Goal: Task Accomplishment & Management: Use online tool/utility

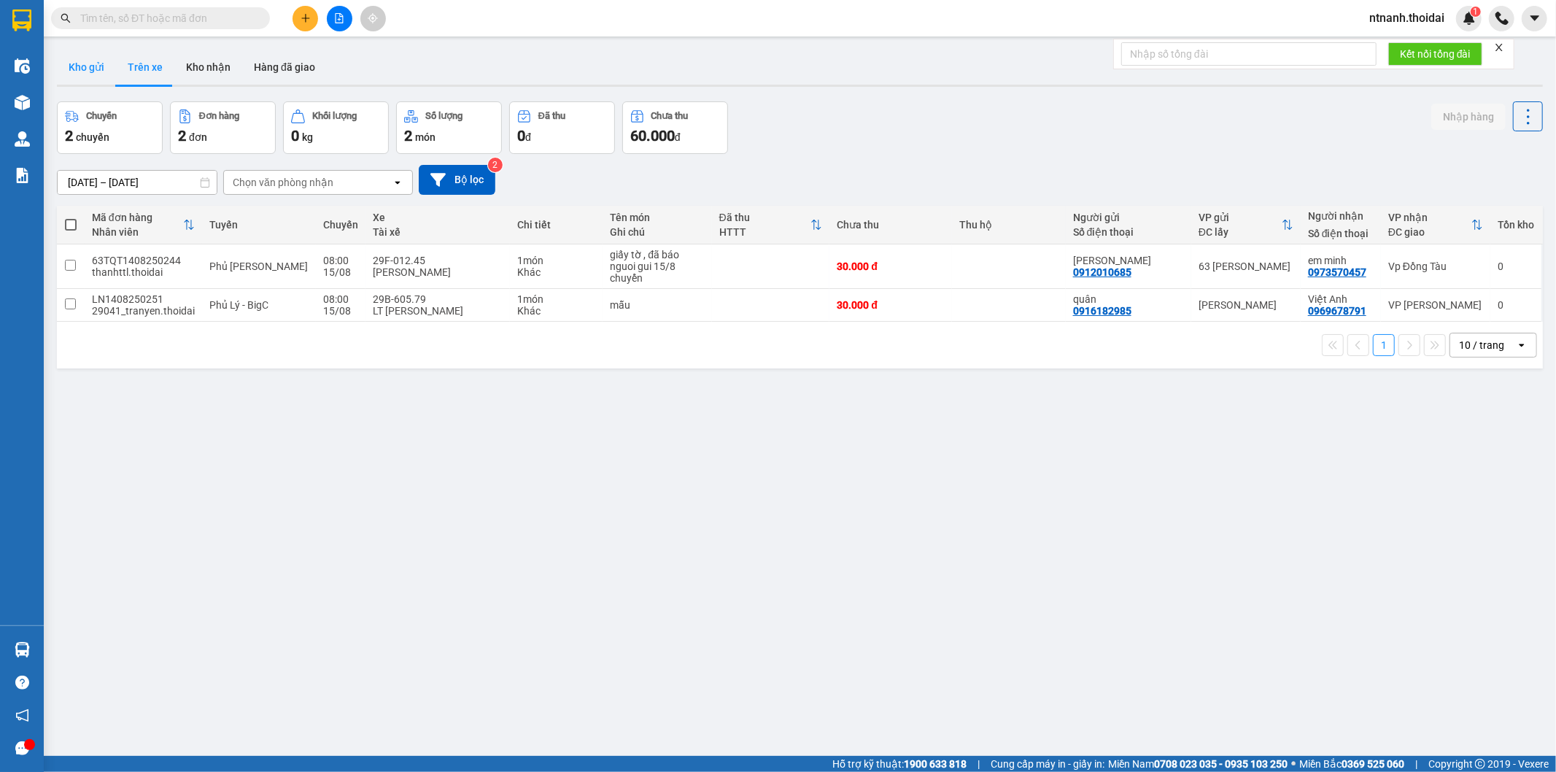
click at [85, 80] on button "Kho gửi" at bounding box center [86, 67] width 59 height 35
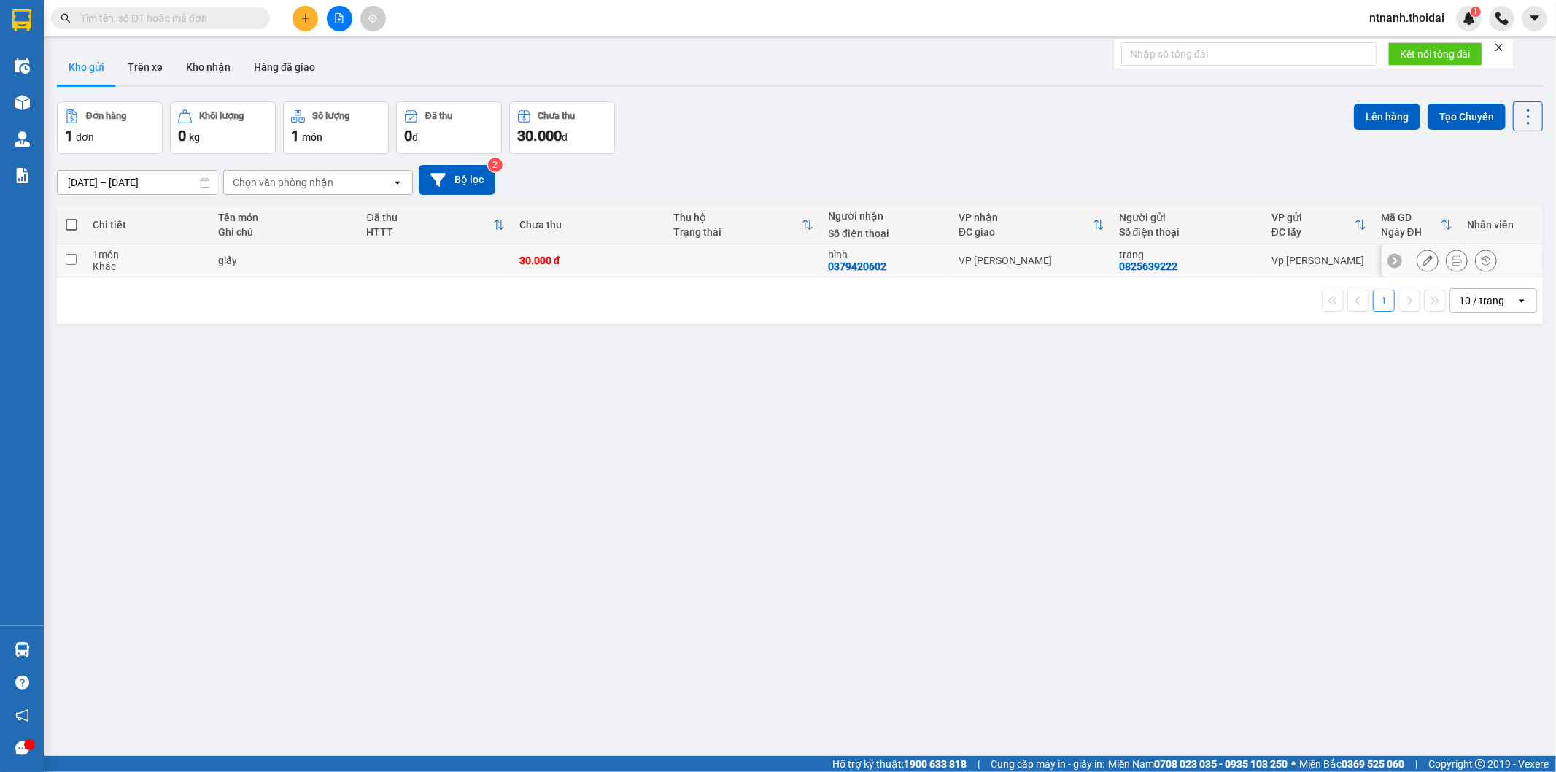
click at [115, 264] on div "Khác" at bounding box center [148, 266] width 110 height 12
checkbox input "true"
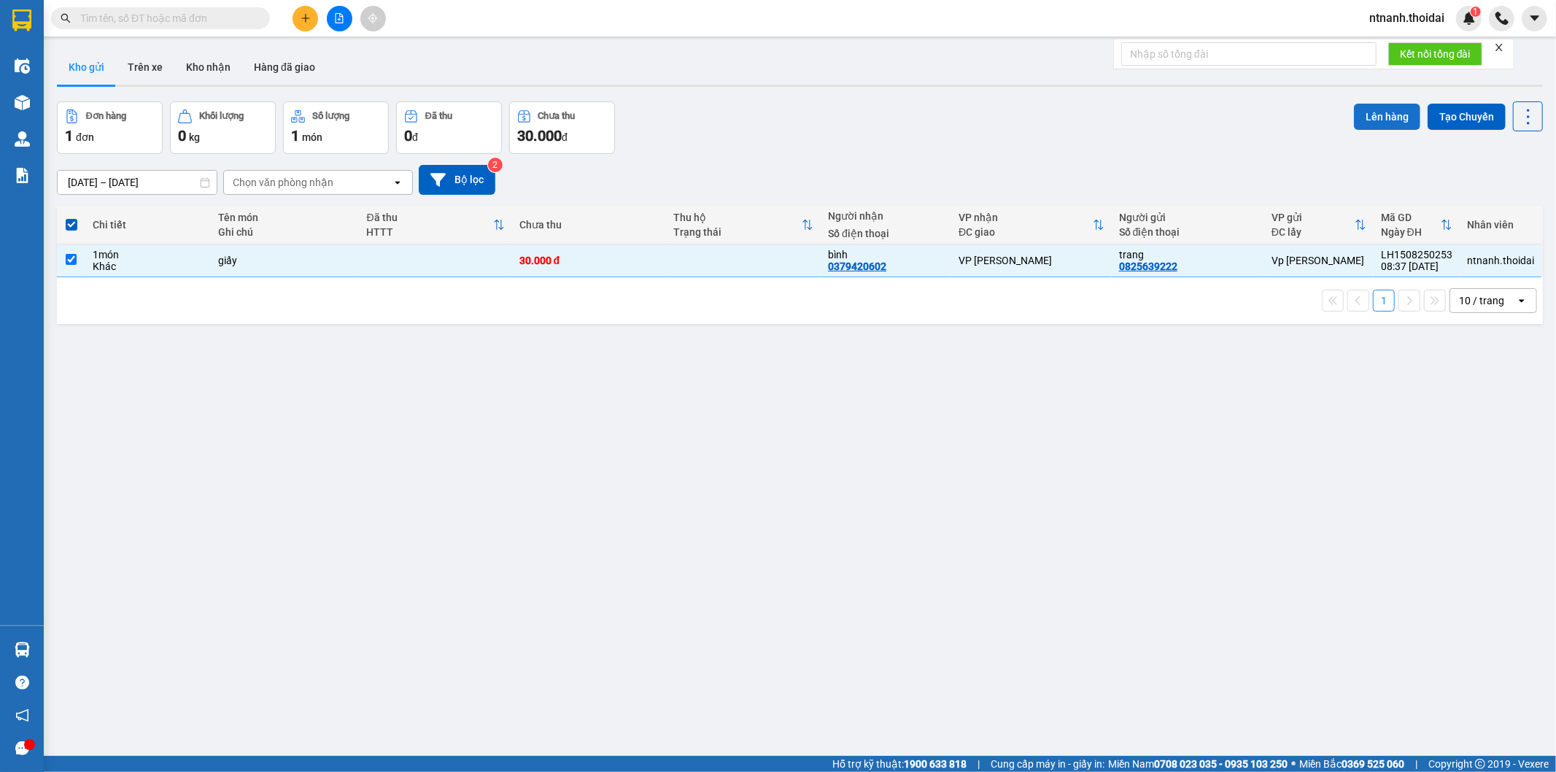
click at [1359, 118] on button "Lên hàng" at bounding box center [1387, 117] width 66 height 26
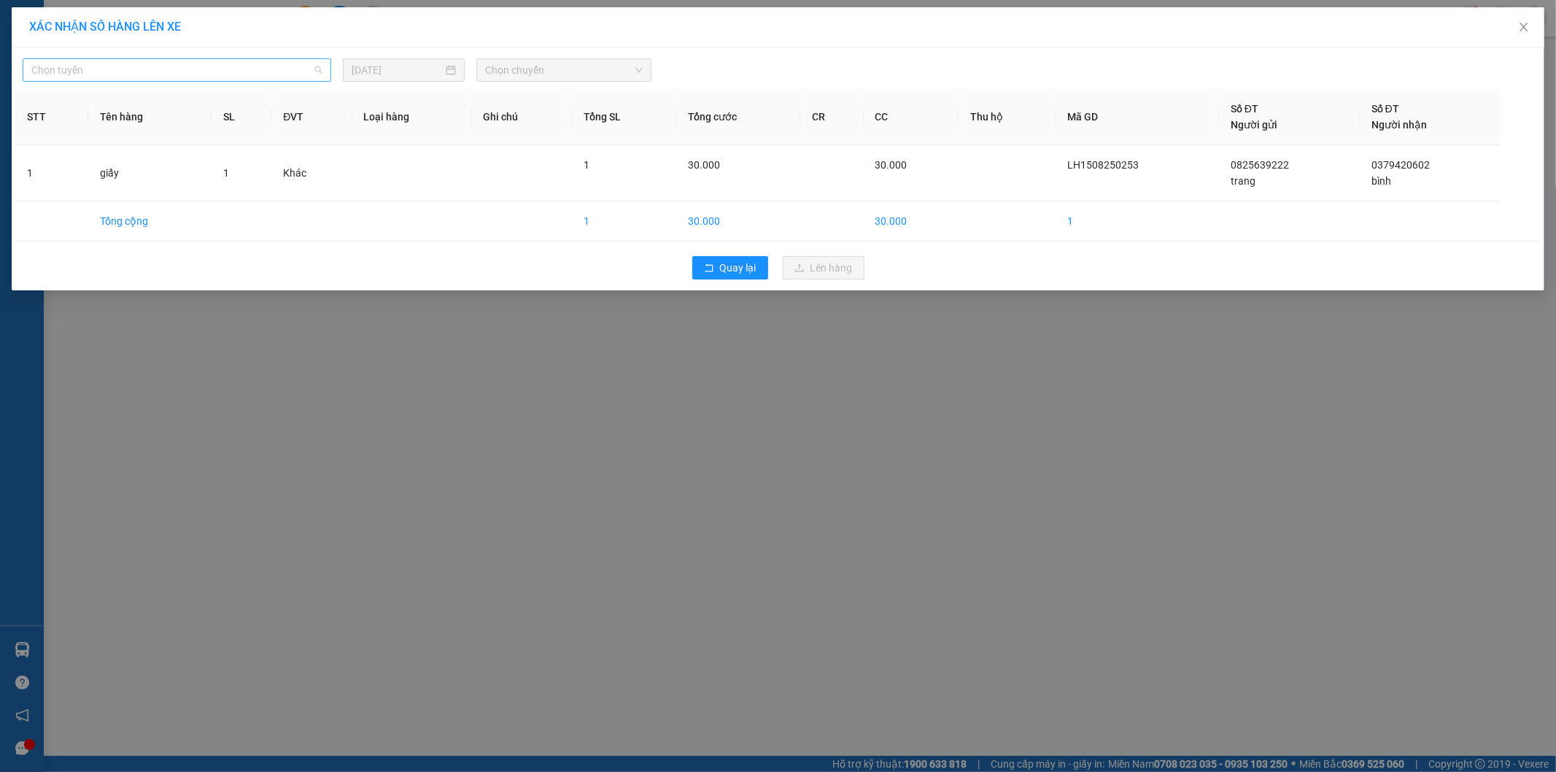
click at [163, 74] on span "Chọn tuyến" at bounding box center [176, 70] width 291 height 22
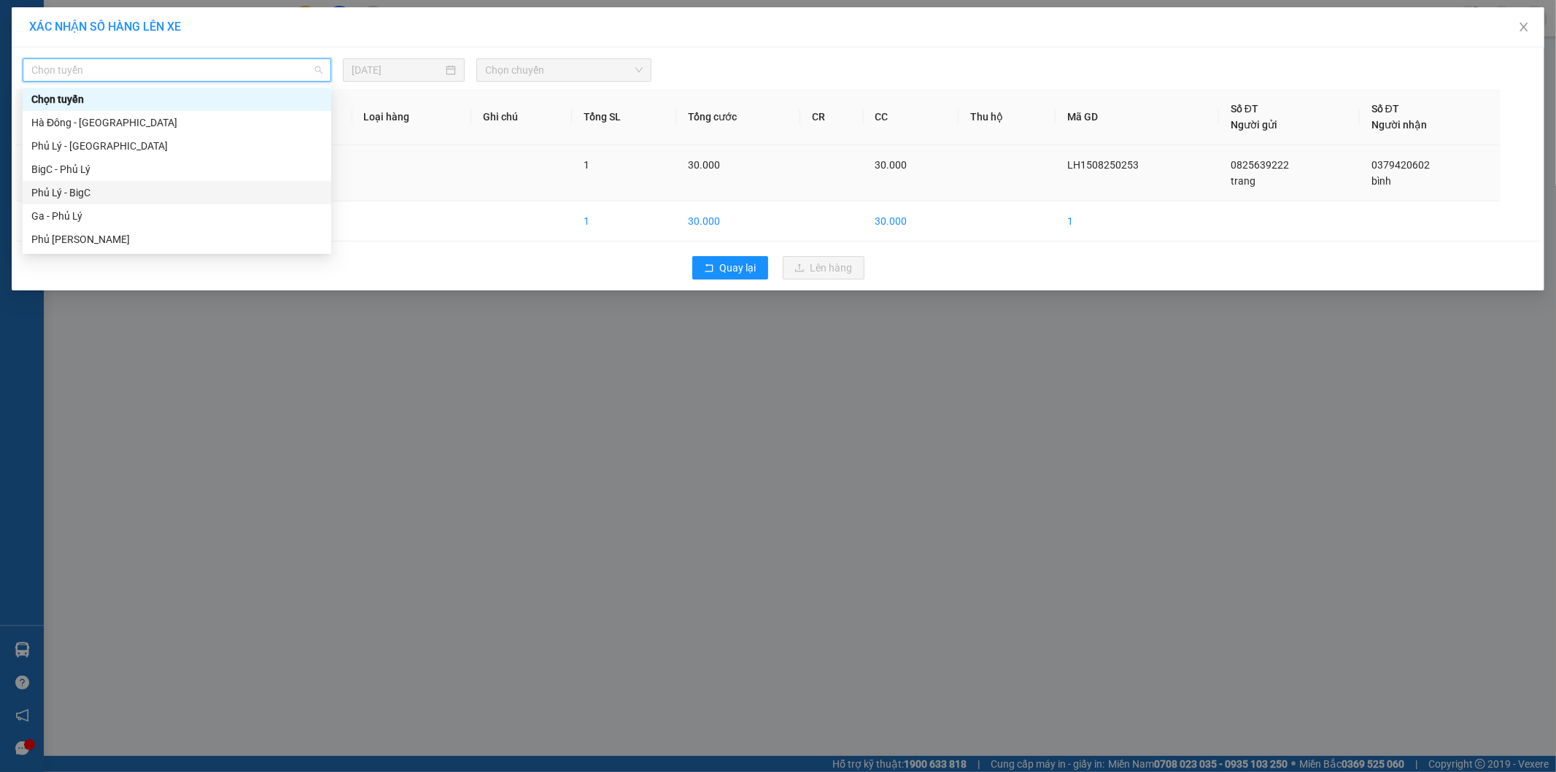
click at [131, 185] on div "Phủ Lý - BigC" at bounding box center [176, 193] width 291 height 16
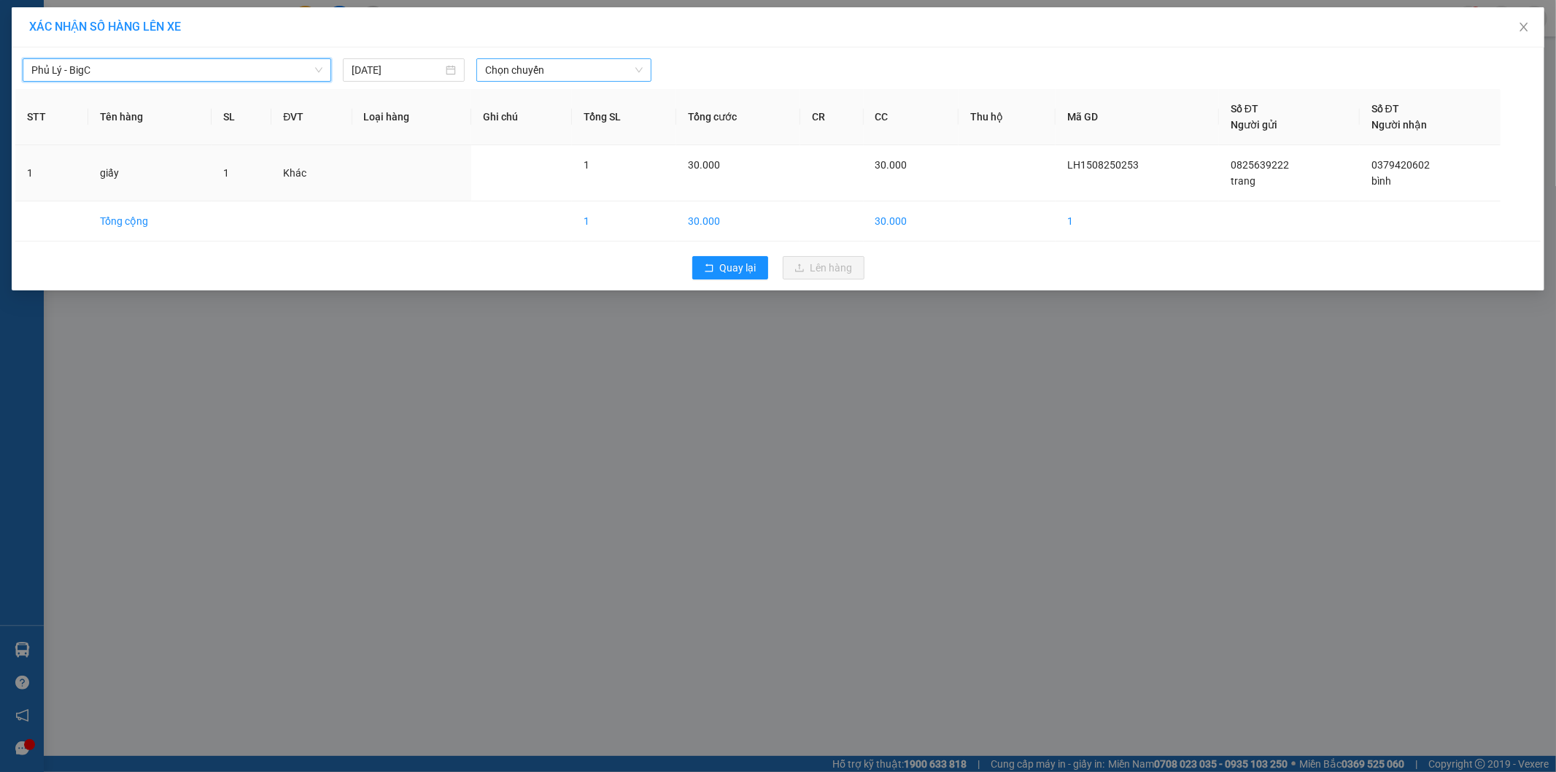
click at [606, 62] on span "Chọn chuyến" at bounding box center [564, 70] width 158 height 22
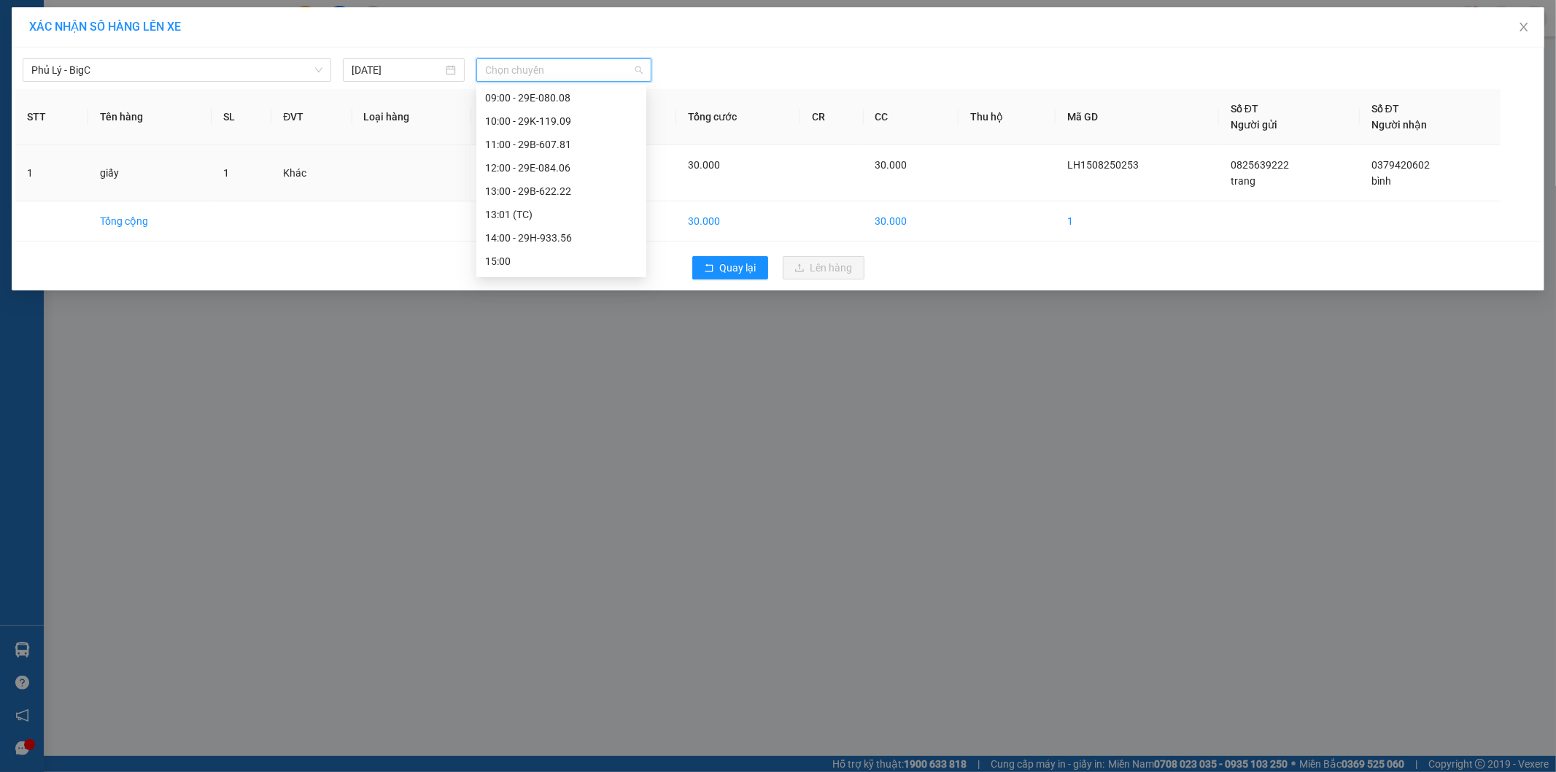
scroll to position [243, 0]
click at [592, 107] on div "10:00 - 29K-119.09" at bounding box center [561, 113] width 152 height 16
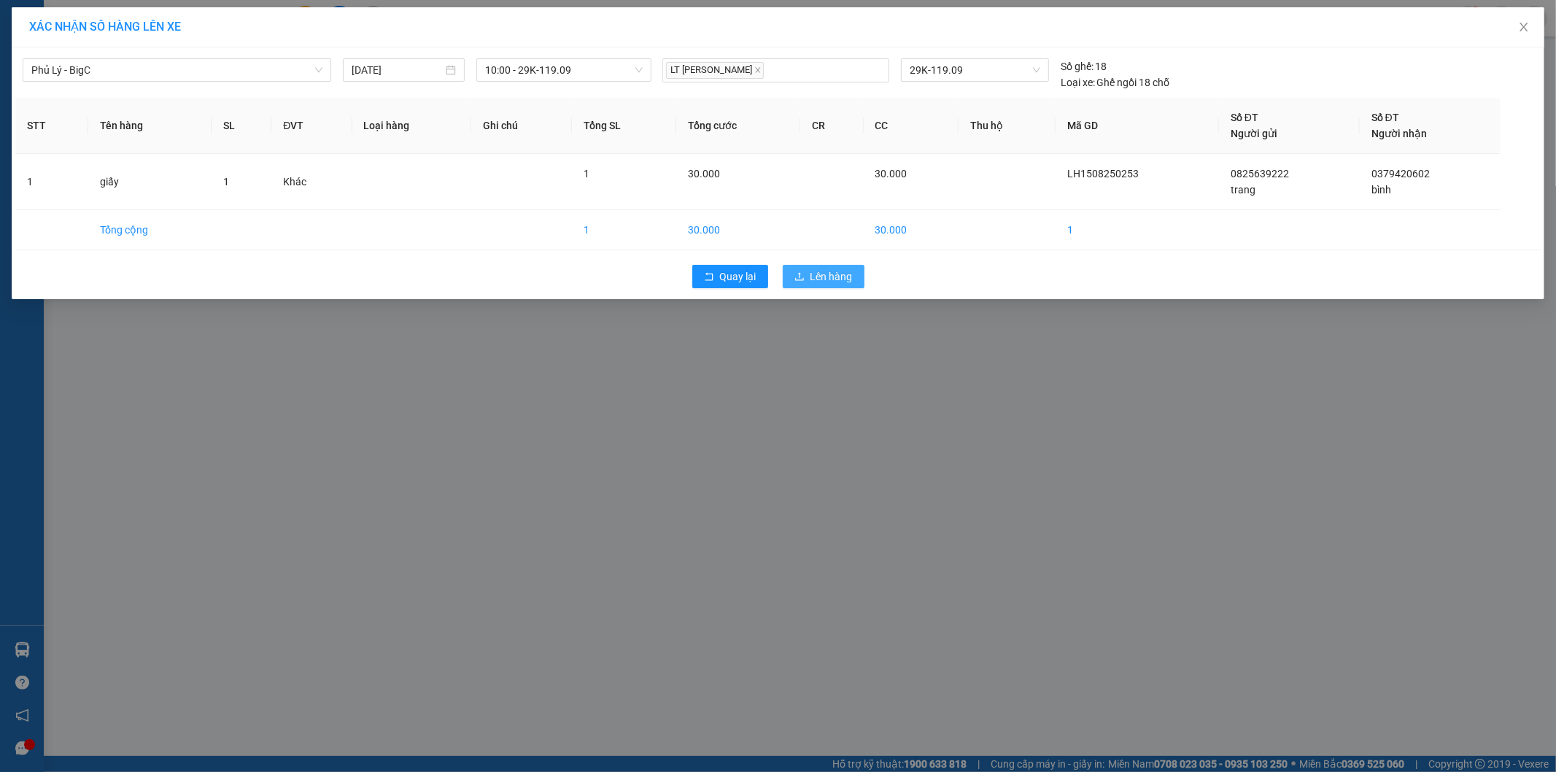
click at [856, 276] on button "Lên hàng" at bounding box center [824, 276] width 82 height 23
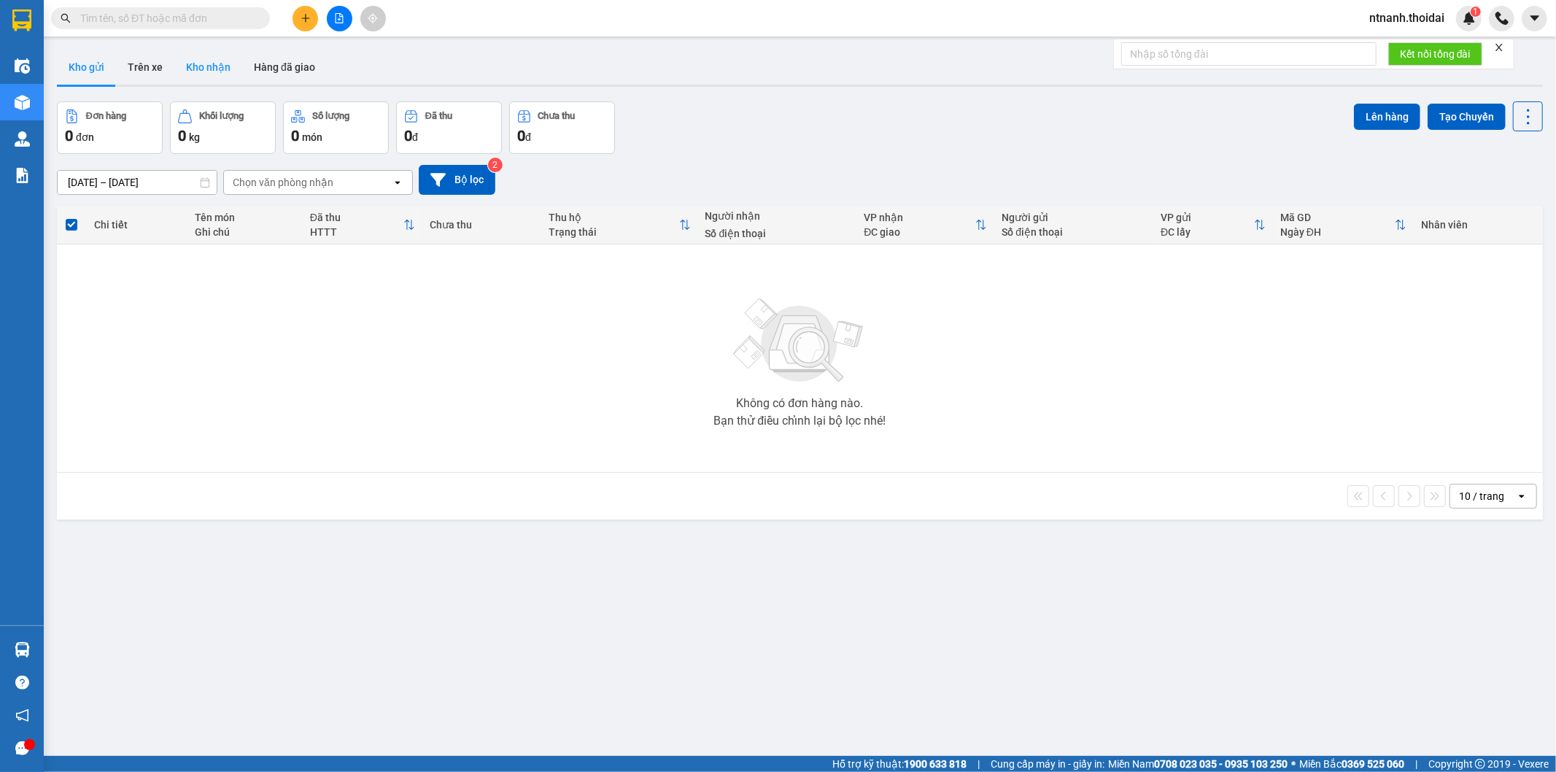
click at [209, 67] on button "Kho nhận" at bounding box center [208, 67] width 68 height 35
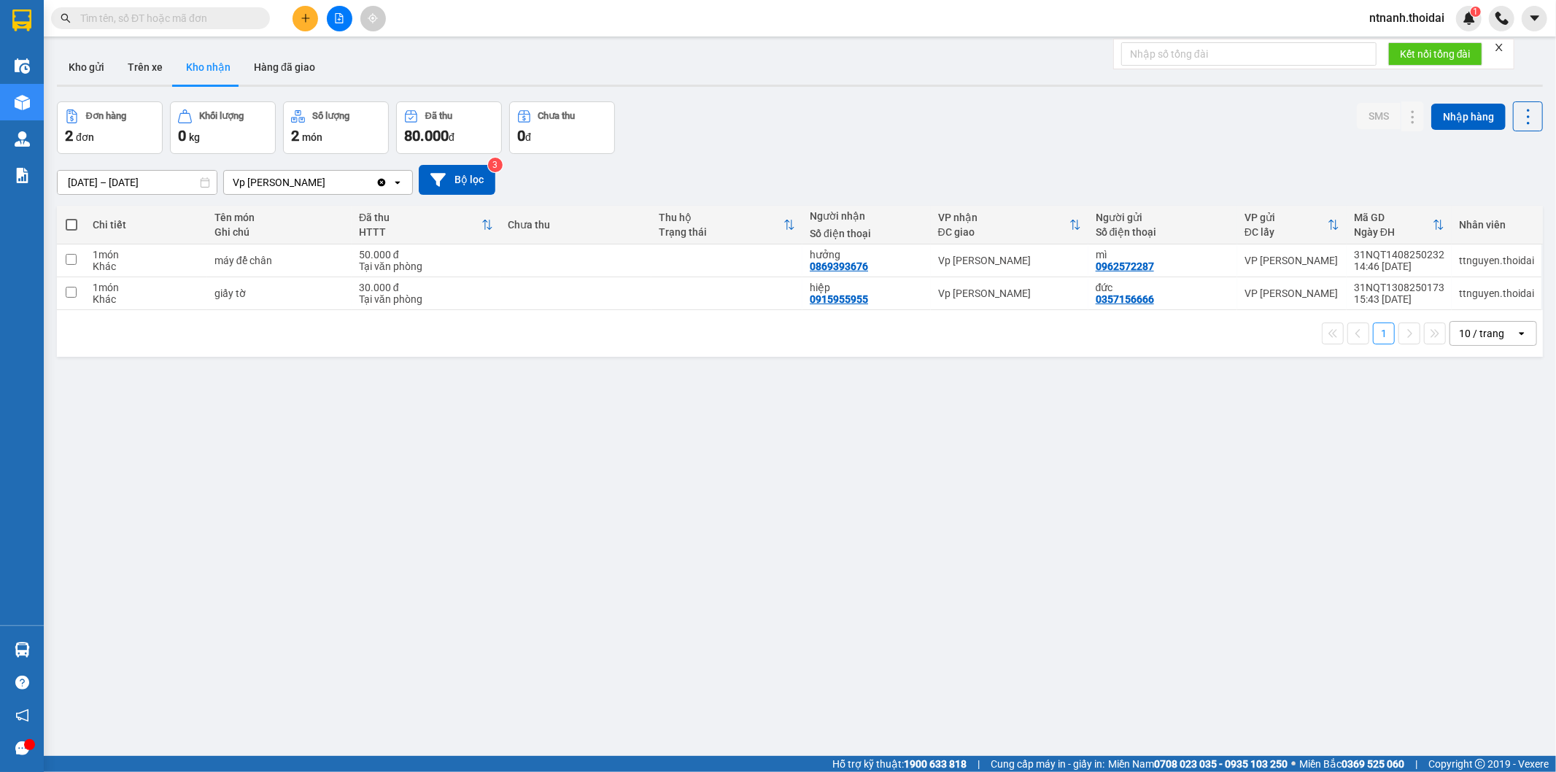
click at [552, 239] on div "Chưa thu" at bounding box center [576, 224] width 136 height 29
click at [552, 250] on td at bounding box center [575, 260] width 151 height 33
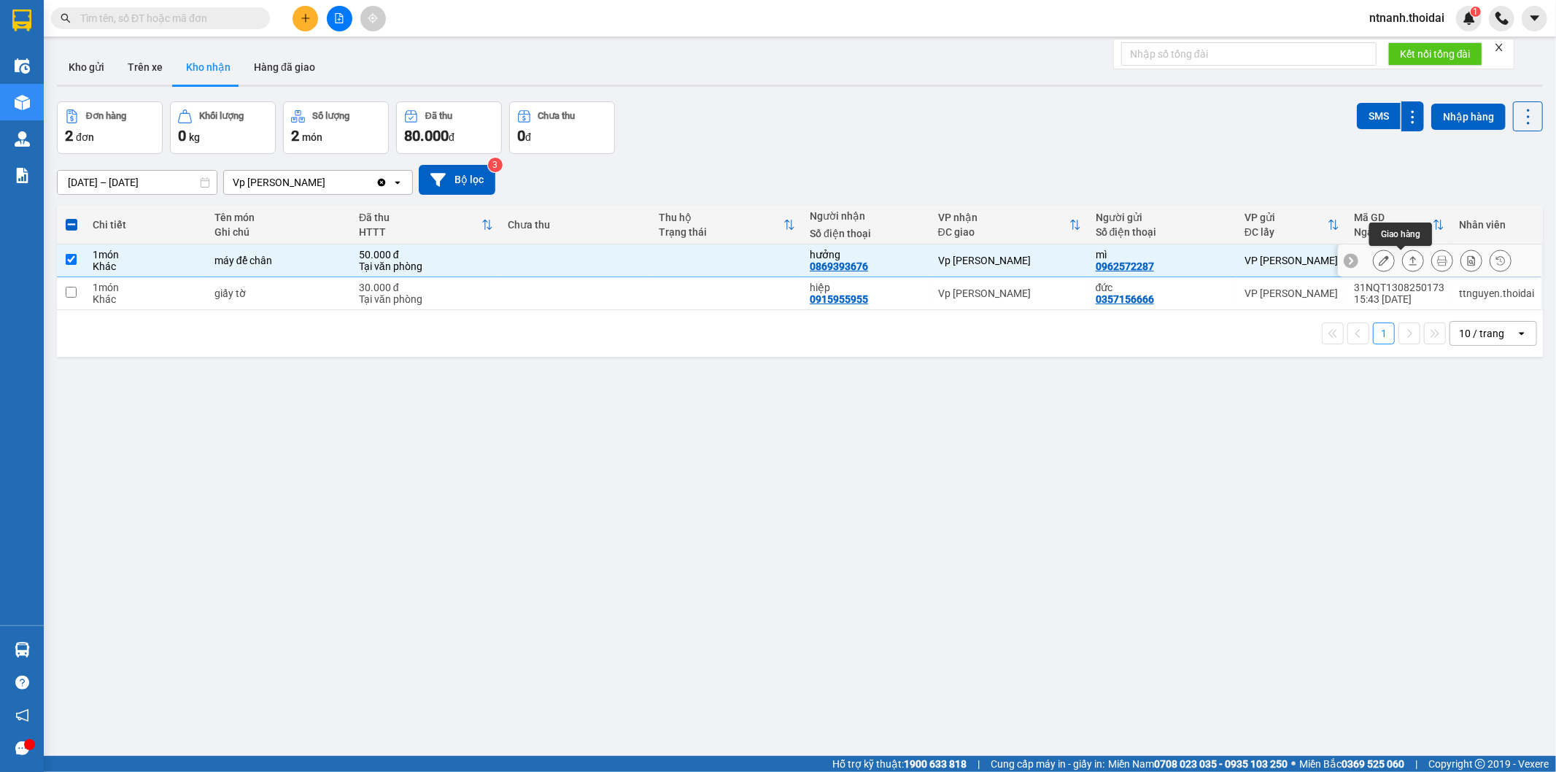
click at [1407, 260] on button at bounding box center [1413, 261] width 20 height 26
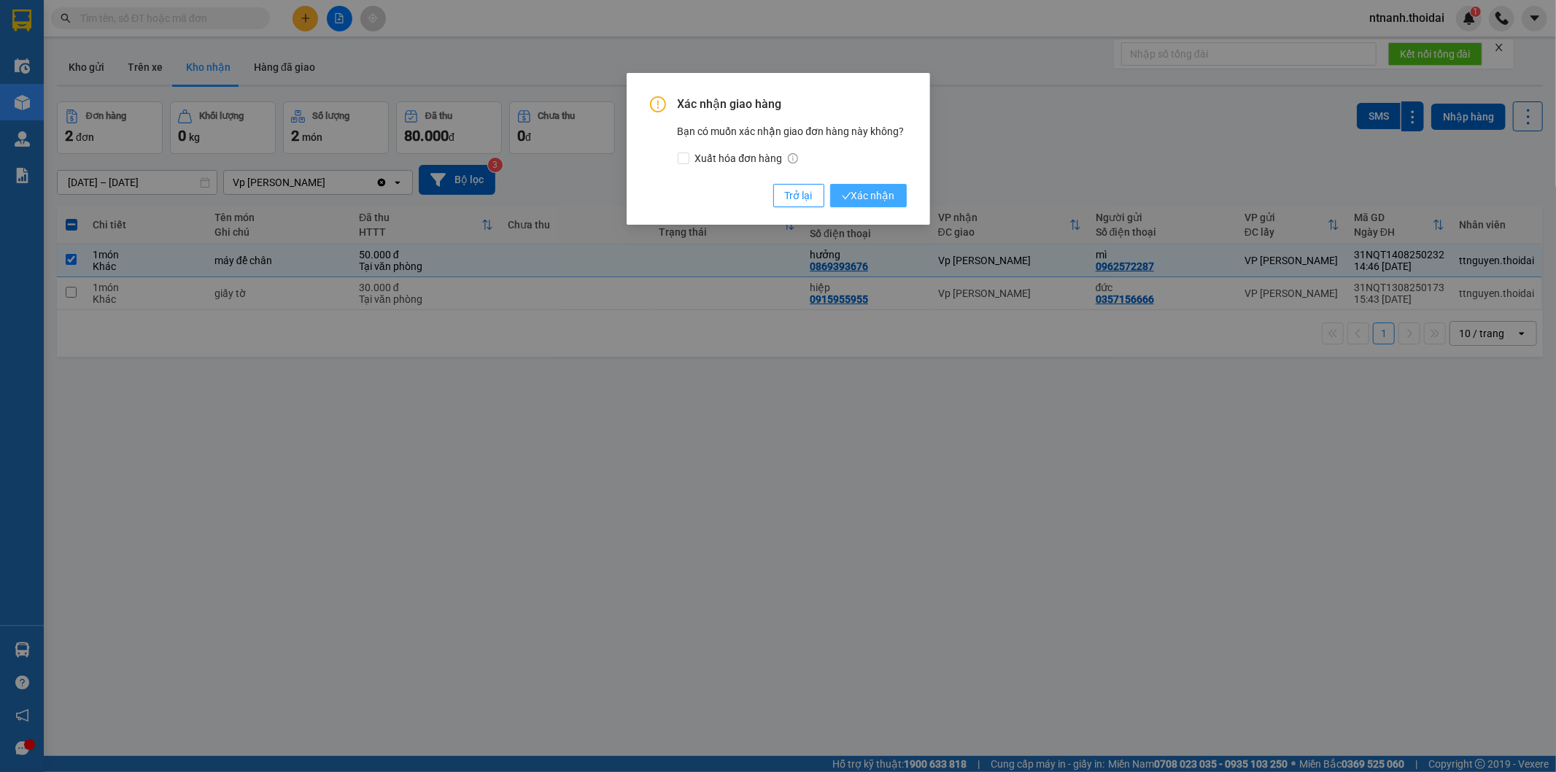
click at [891, 195] on span "Xác nhận" at bounding box center [868, 195] width 53 height 16
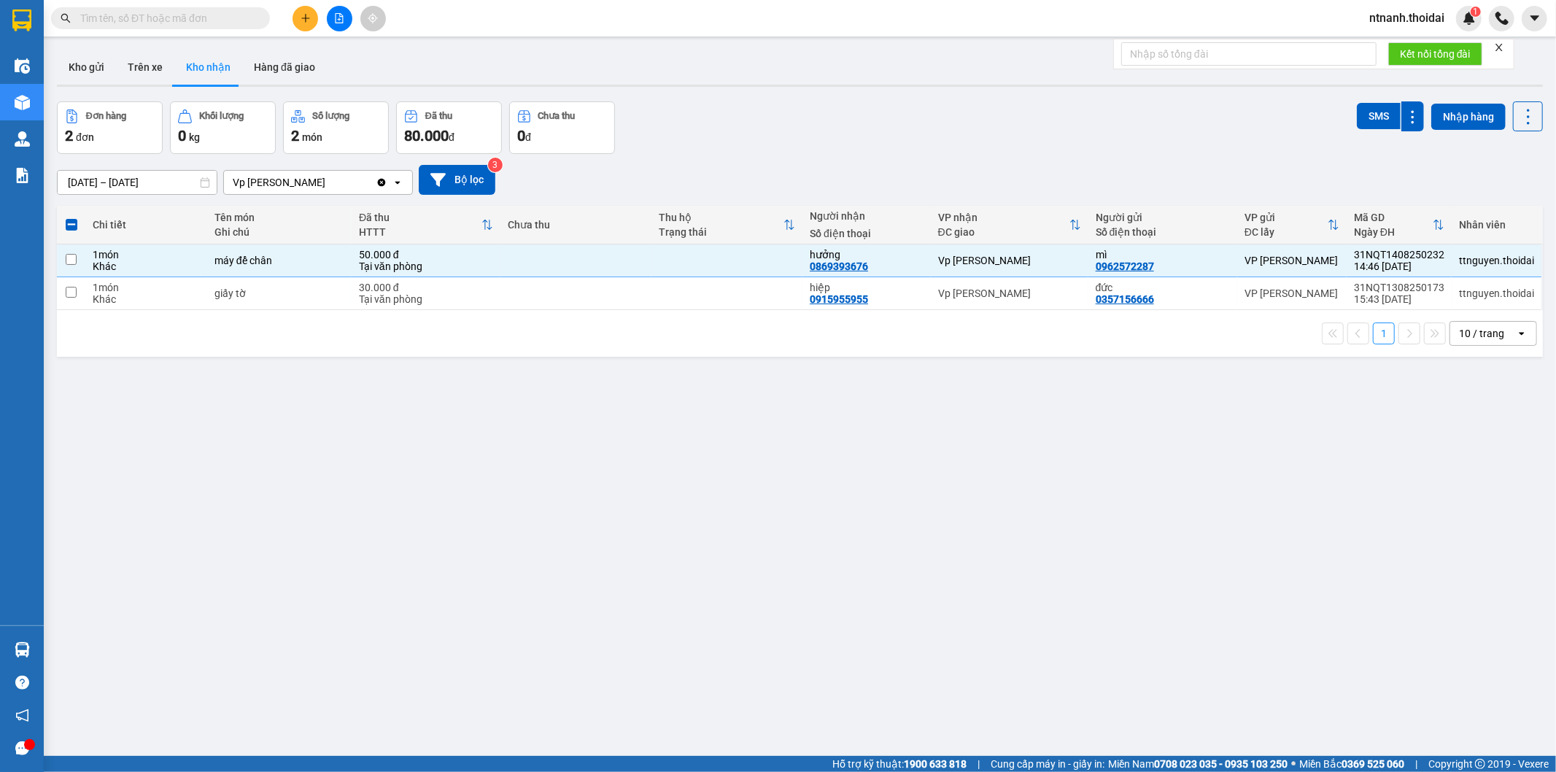
checkbox input "false"
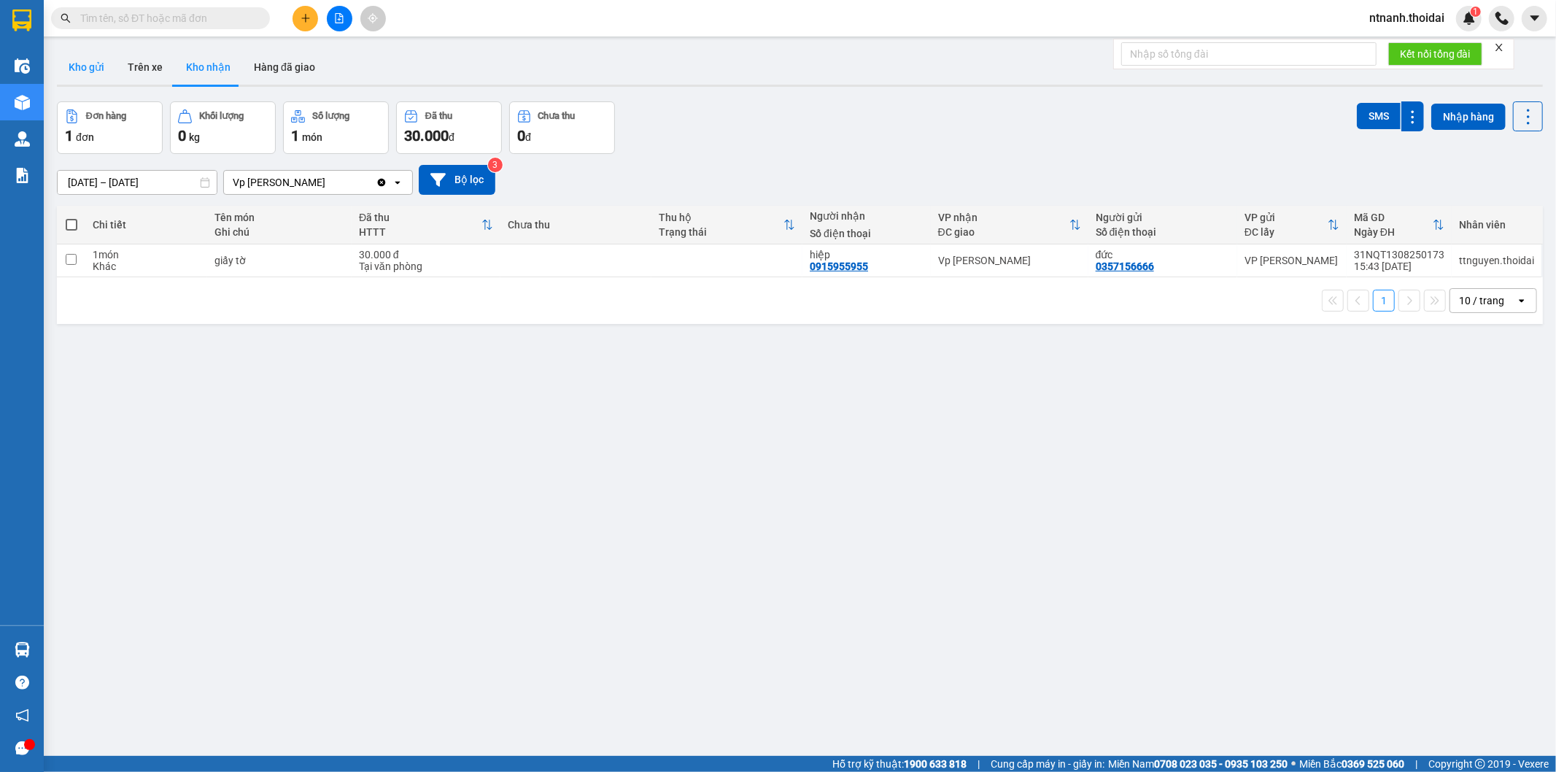
click at [75, 62] on button "Kho gửi" at bounding box center [86, 67] width 59 height 35
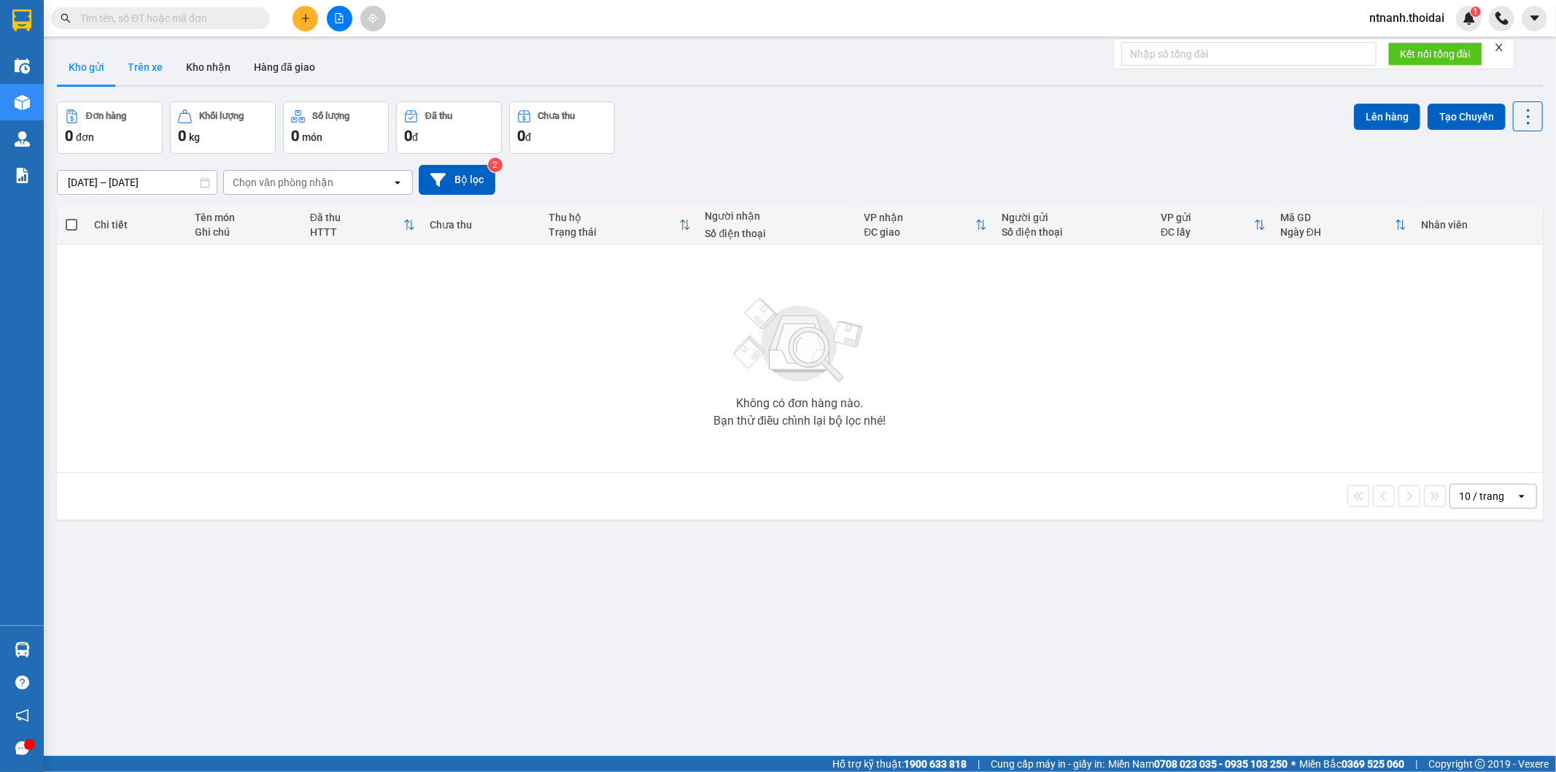
click at [158, 61] on button "Trên xe" at bounding box center [145, 67] width 58 height 35
